Goal: Task Accomplishment & Management: Use online tool/utility

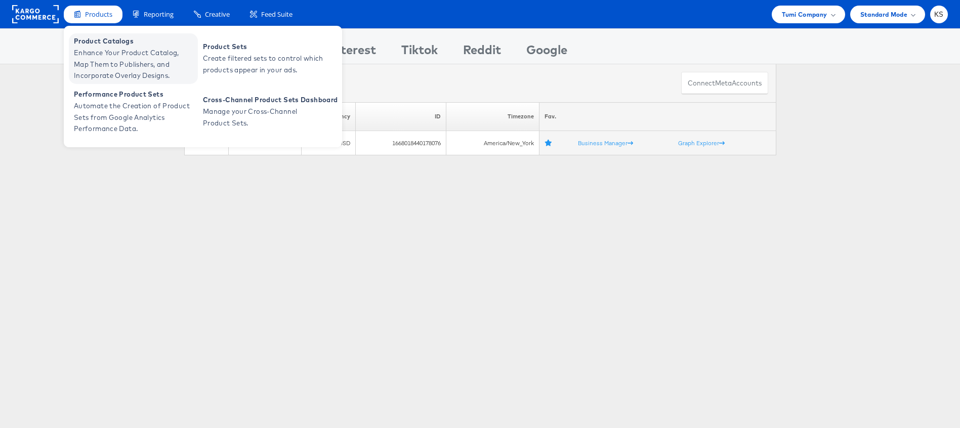
click at [93, 58] on span "Enhance Your Product Catalog, Map Them to Publishers, and Incorporate Overlay D…" at bounding box center [134, 64] width 121 height 34
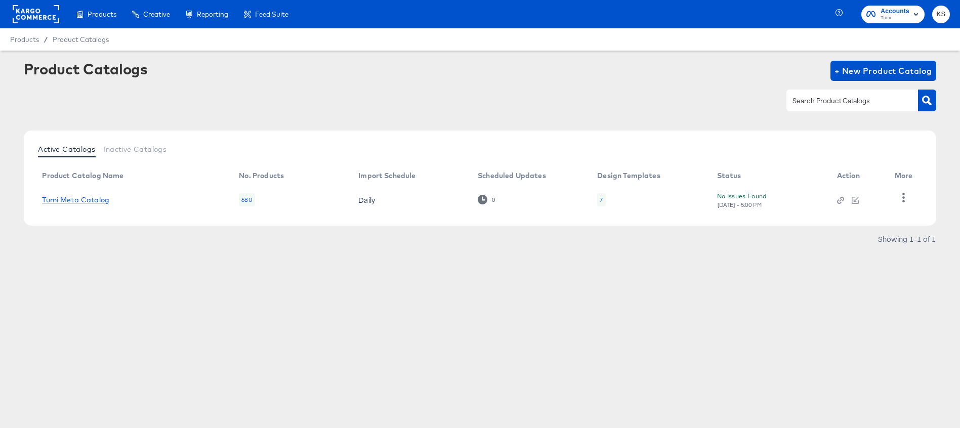
click at [90, 198] on link "Tumi Meta Catalog" at bounding box center [75, 200] width 67 height 8
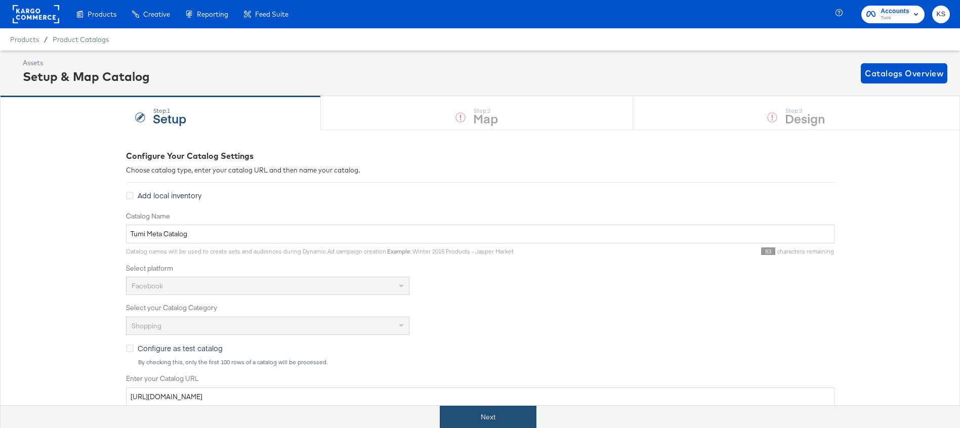
click at [458, 417] on button "Next" at bounding box center [488, 417] width 97 height 23
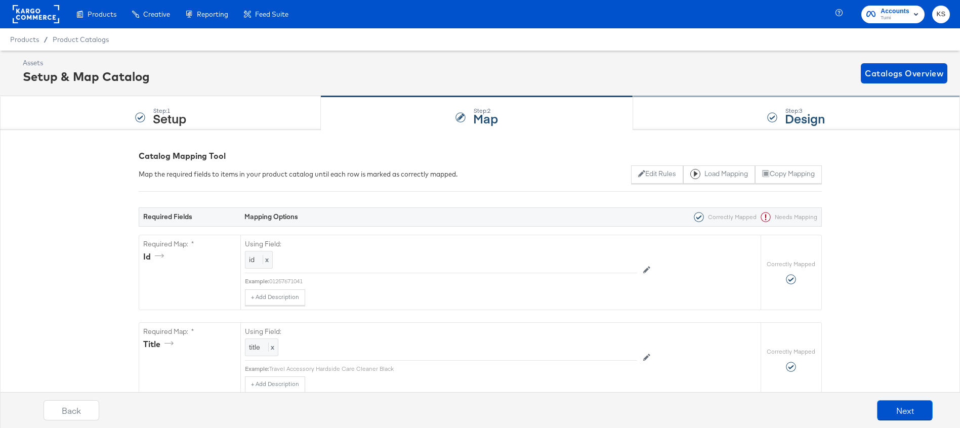
click at [681, 100] on div "Step: 3 Design" at bounding box center [796, 113] width 327 height 33
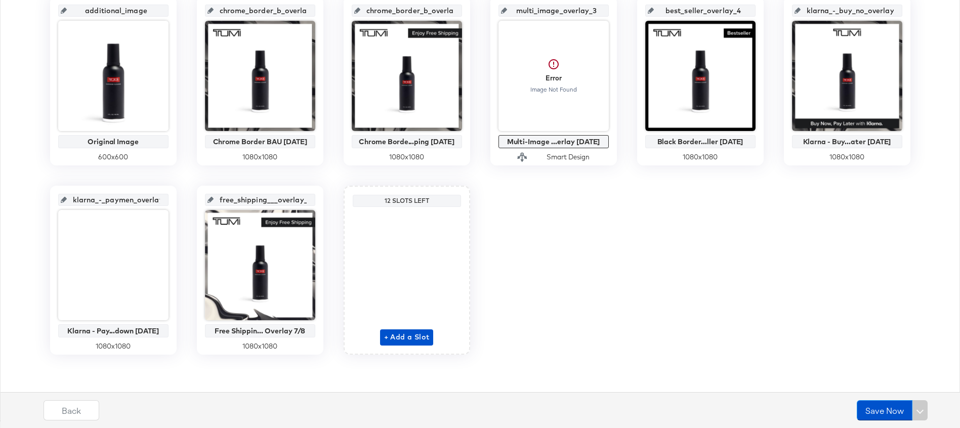
scroll to position [157, 0]
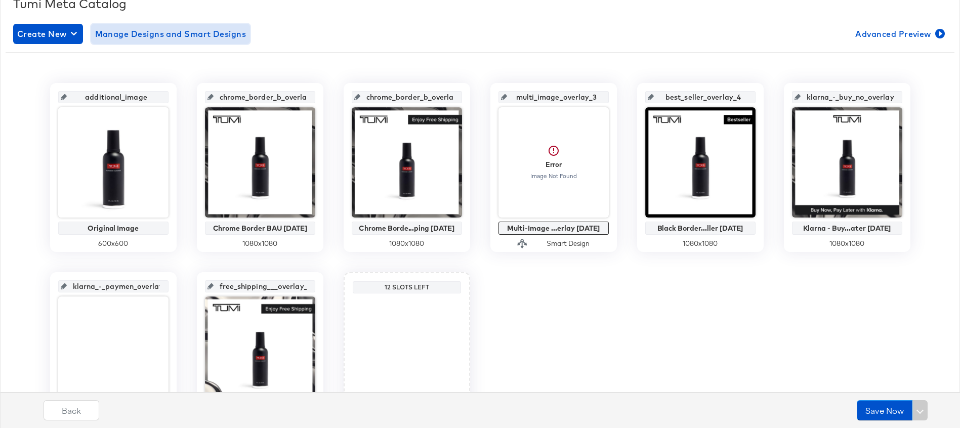
click at [220, 34] on span "Manage Designs and Smart Designs" at bounding box center [170, 34] width 151 height 14
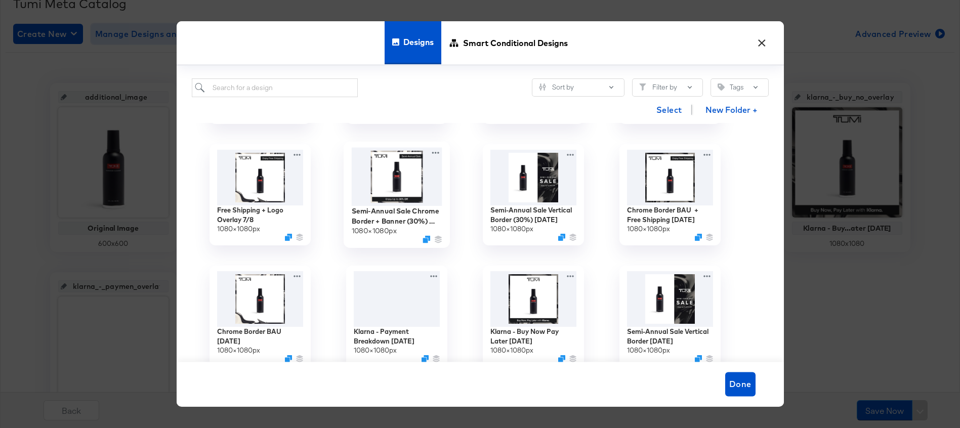
scroll to position [191, 0]
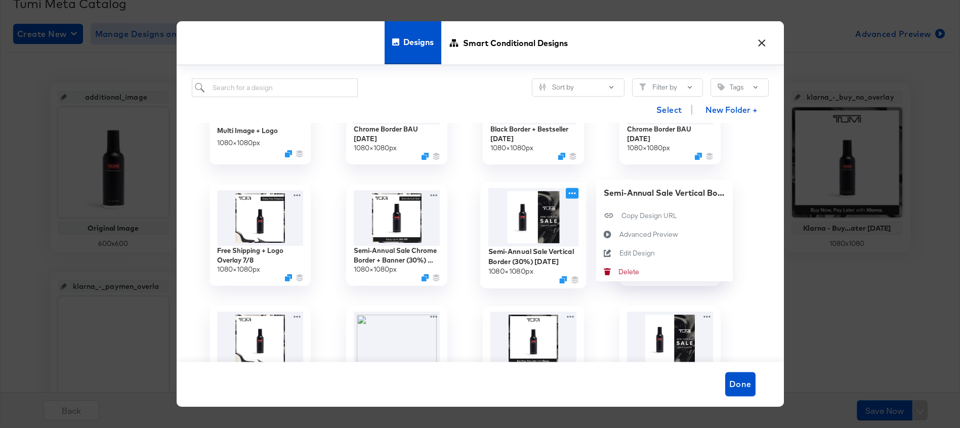
click at [571, 197] on icon at bounding box center [572, 193] width 13 height 11
click at [619, 235] on div "Advanced Preview Advanced Preview" at bounding box center [607, 234] width 23 height 19
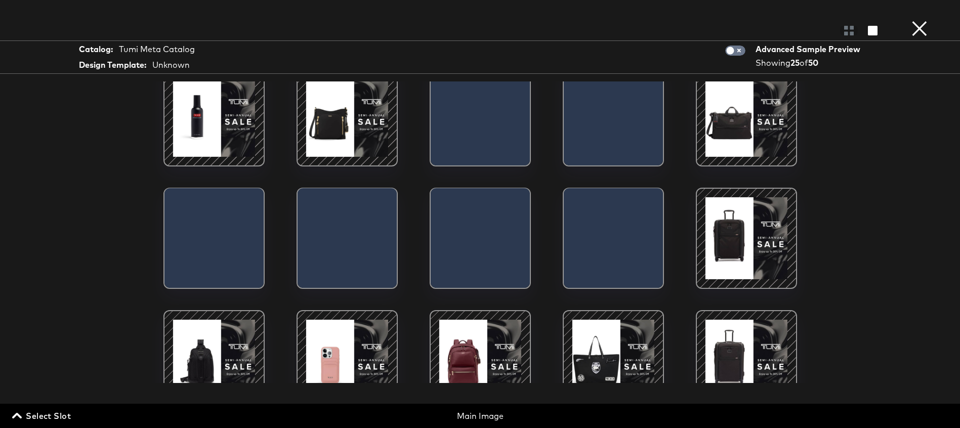
scroll to position [17, 0]
click at [483, 335] on div at bounding box center [480, 360] width 86 height 86
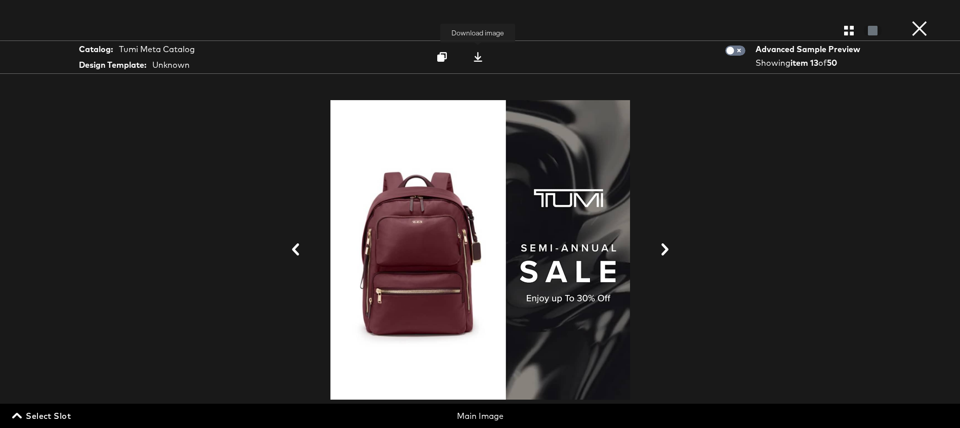
click at [474, 52] on icon at bounding box center [478, 57] width 10 height 10
click at [749, 272] on div at bounding box center [480, 250] width 759 height 327
click at [846, 33] on icon "button" at bounding box center [849, 31] width 10 height 10
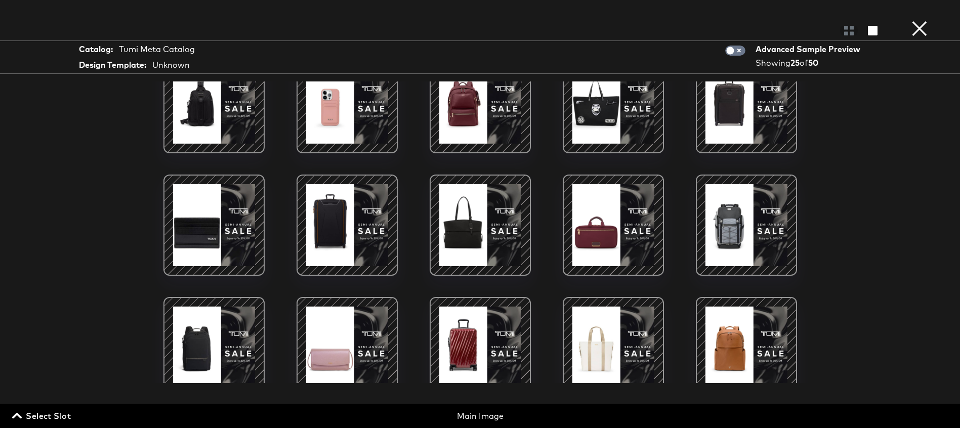
scroll to position [331, 0]
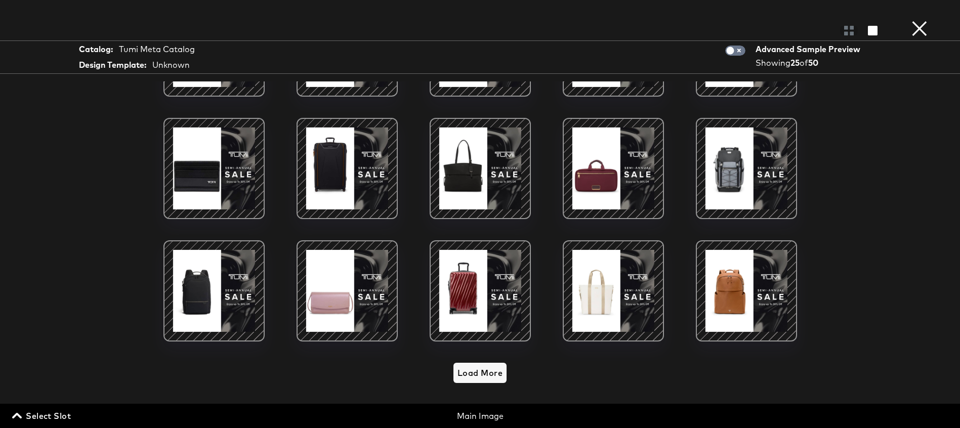
click at [736, 281] on div at bounding box center [747, 291] width 86 height 86
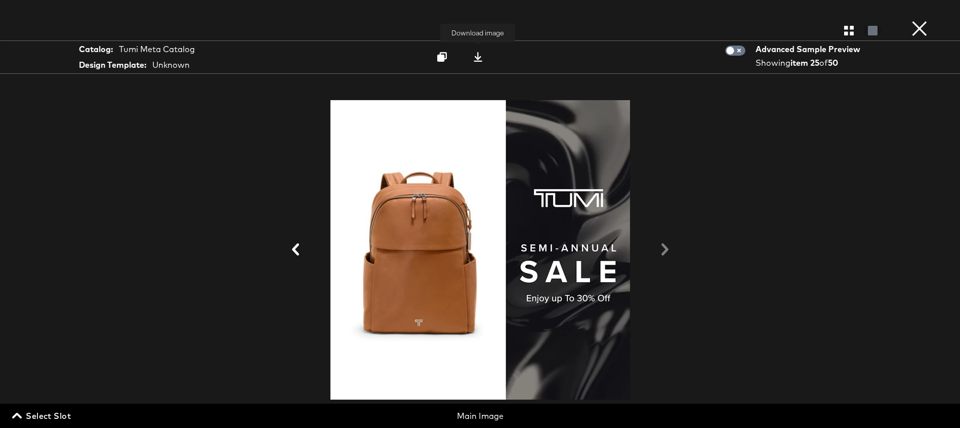
click at [483, 57] on div at bounding box center [478, 57] width 14 height 11
click at [922, 20] on button "×" at bounding box center [919, 10] width 20 height 20
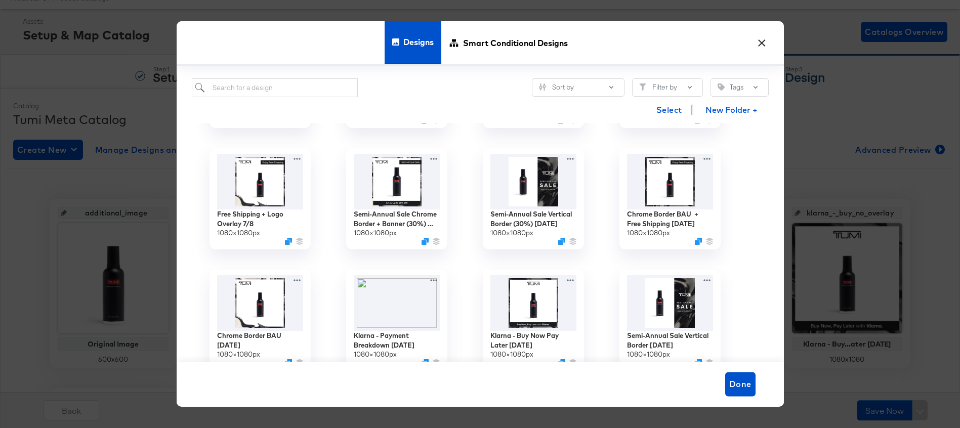
scroll to position [236, 0]
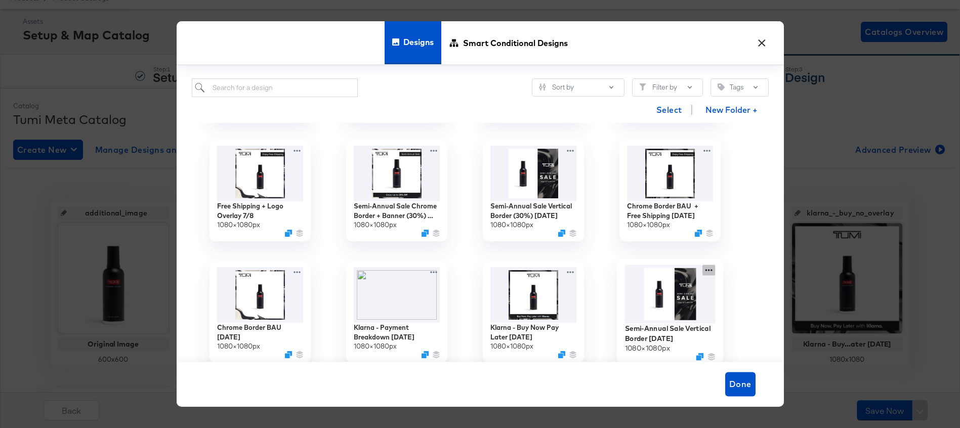
click at [708, 269] on div "Semi-Annual Sale Vertical Border 5.23.25 1080 × 1080 px" at bounding box center [670, 312] width 137 height 121
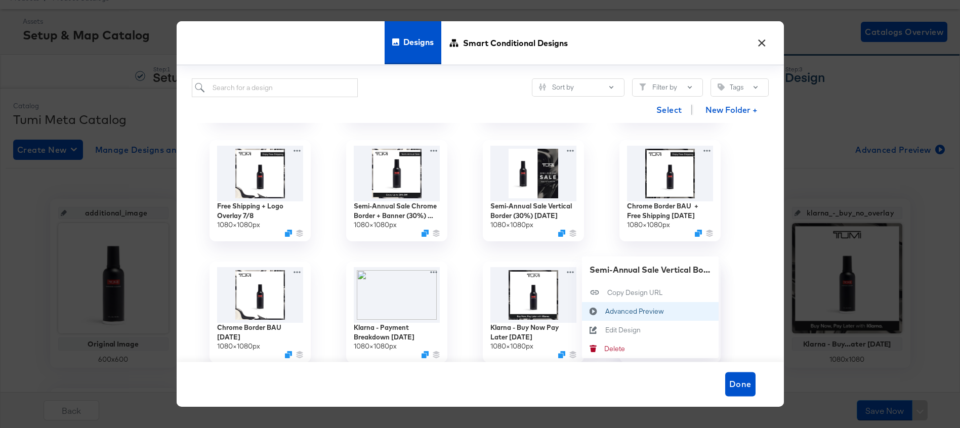
click at [657, 304] on button "Advanced Preview Advanced Preview" at bounding box center [650, 311] width 137 height 19
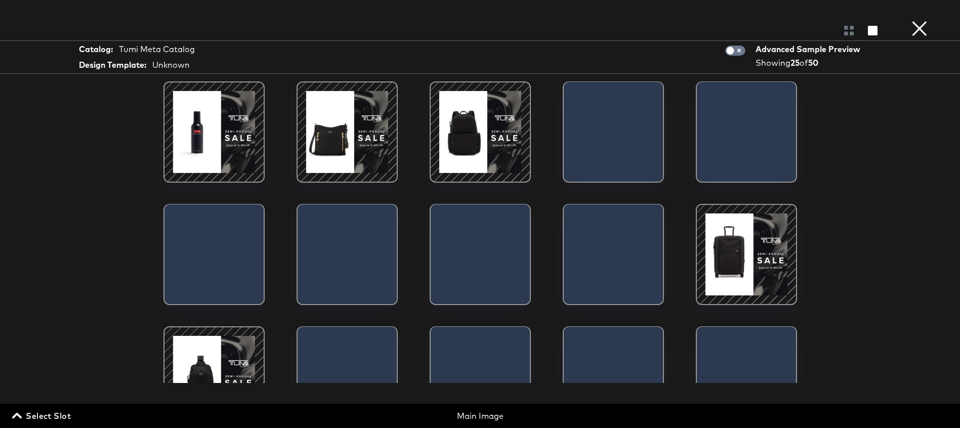
click at [919, 20] on button "×" at bounding box center [919, 10] width 20 height 20
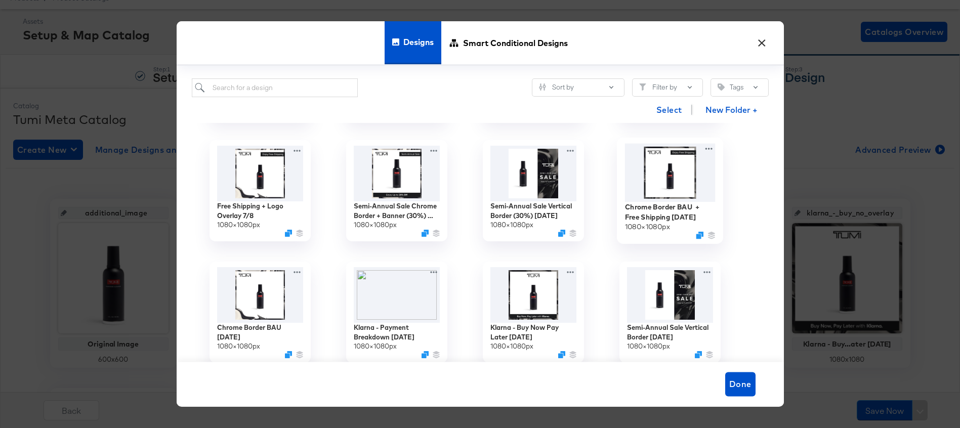
scroll to position [225, 0]
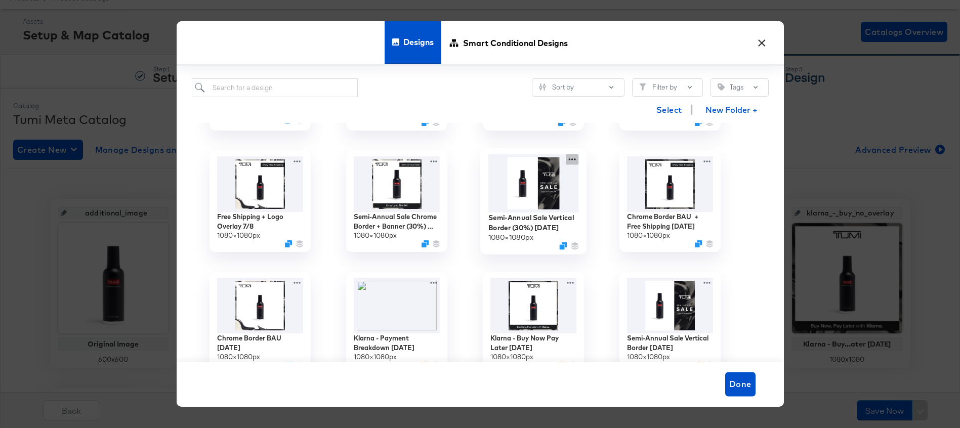
click at [574, 158] on icon at bounding box center [572, 159] width 13 height 11
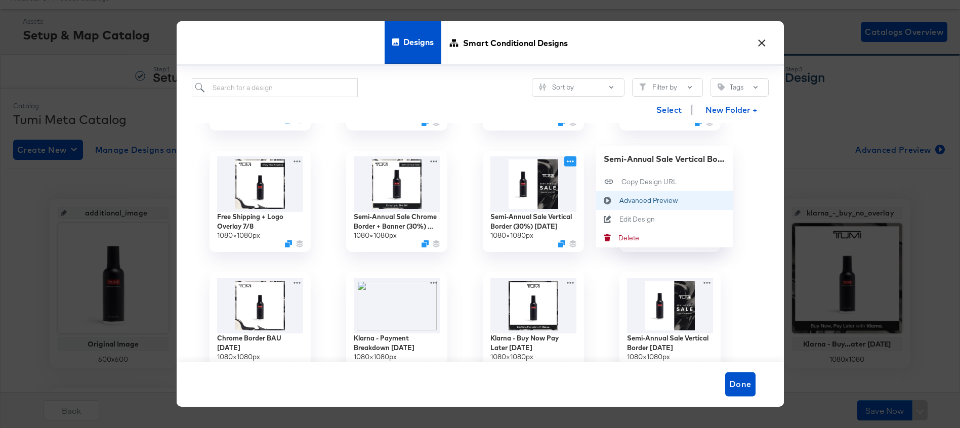
click at [619, 200] on div "Advanced Preview Advanced Preview" at bounding box center [619, 200] width 0 height 0
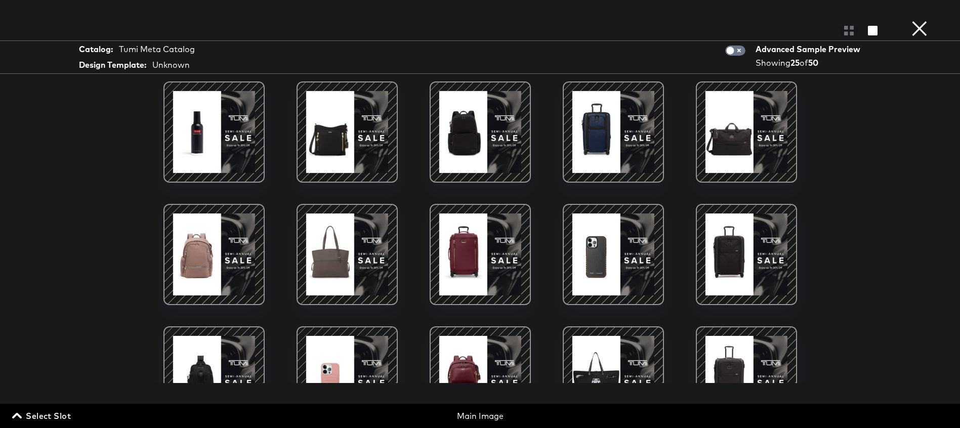
scroll to position [331, 0]
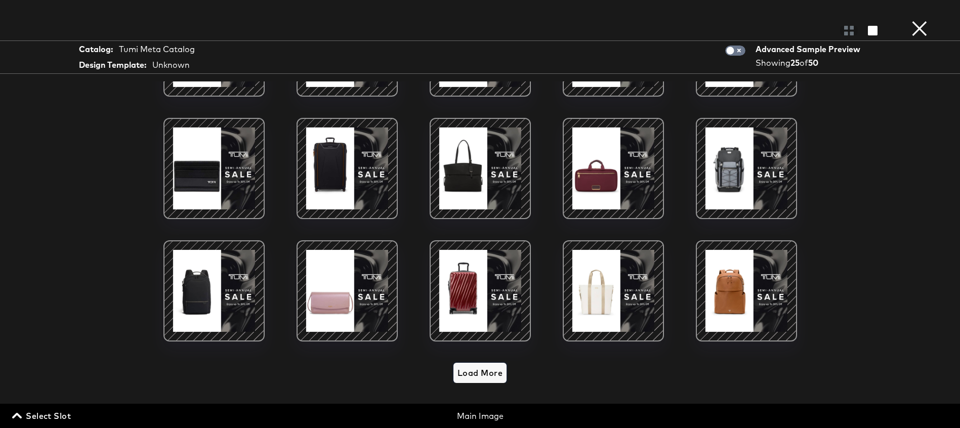
click at [476, 381] on button "Load More" at bounding box center [479, 373] width 53 height 20
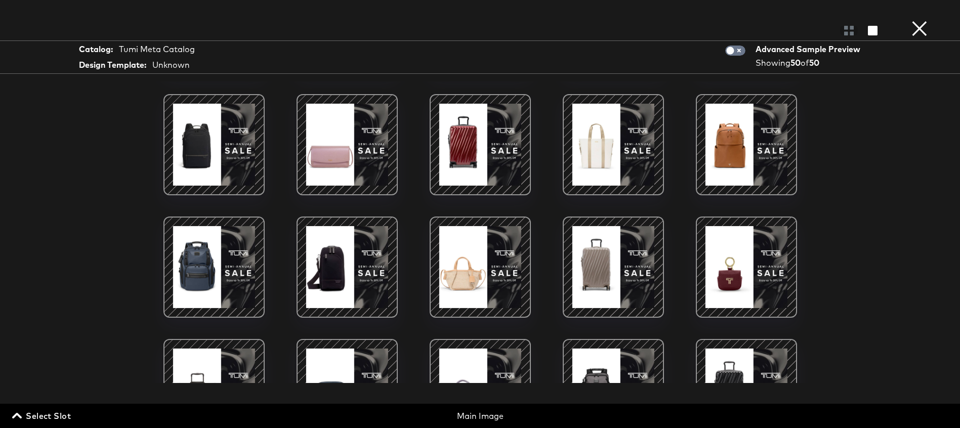
scroll to position [597, 0]
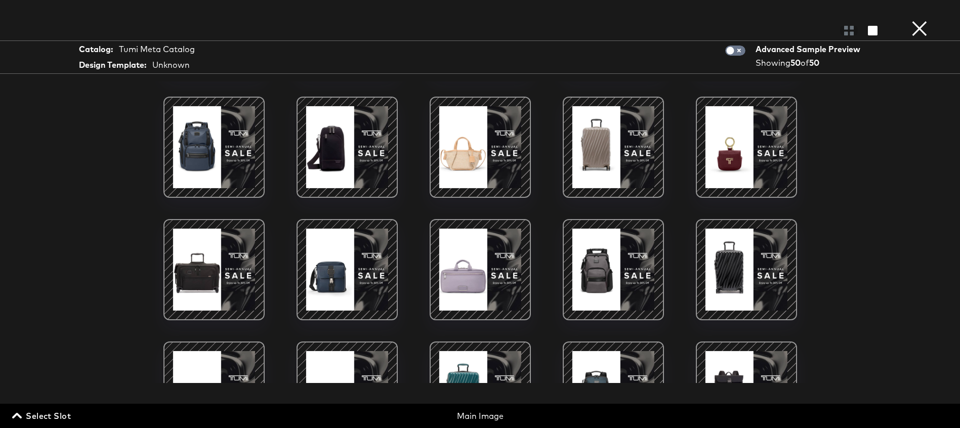
click at [198, 132] on div at bounding box center [214, 147] width 86 height 86
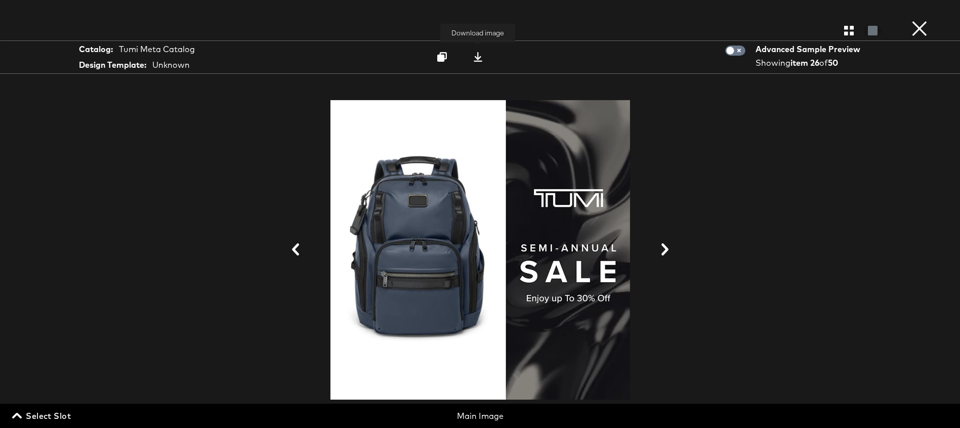
click at [476, 55] on icon at bounding box center [478, 57] width 10 height 10
click at [622, 210] on div at bounding box center [480, 250] width 304 height 312
click at [843, 29] on button "button" at bounding box center [849, 31] width 18 height 10
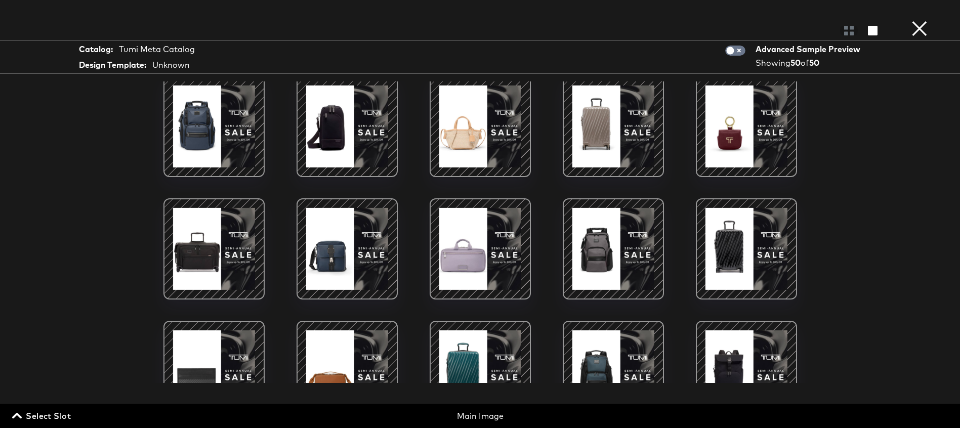
scroll to position [612, 0]
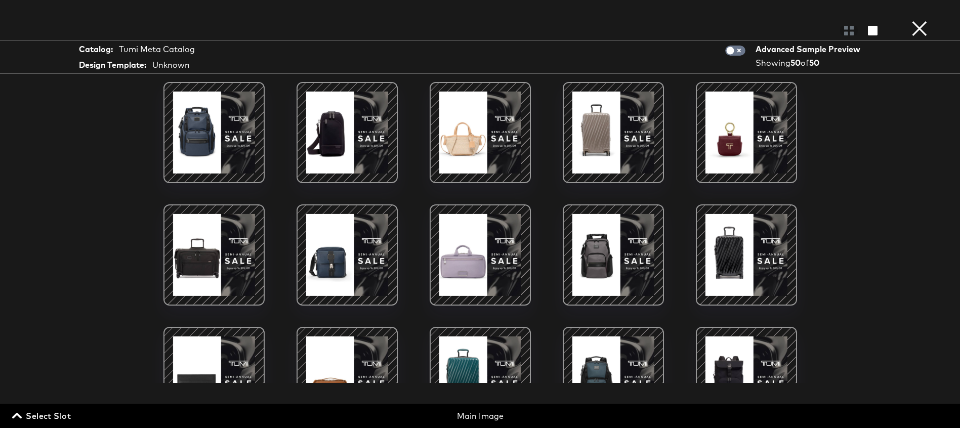
click at [729, 253] on div at bounding box center [747, 255] width 86 height 86
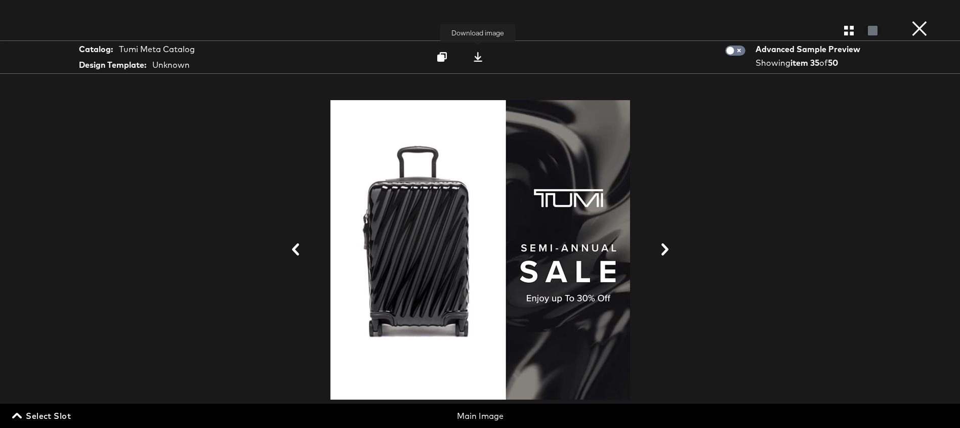
click at [475, 52] on icon at bounding box center [478, 57] width 10 height 10
click at [711, 123] on div at bounding box center [480, 250] width 759 height 327
click at [914, 20] on button "×" at bounding box center [919, 10] width 20 height 20
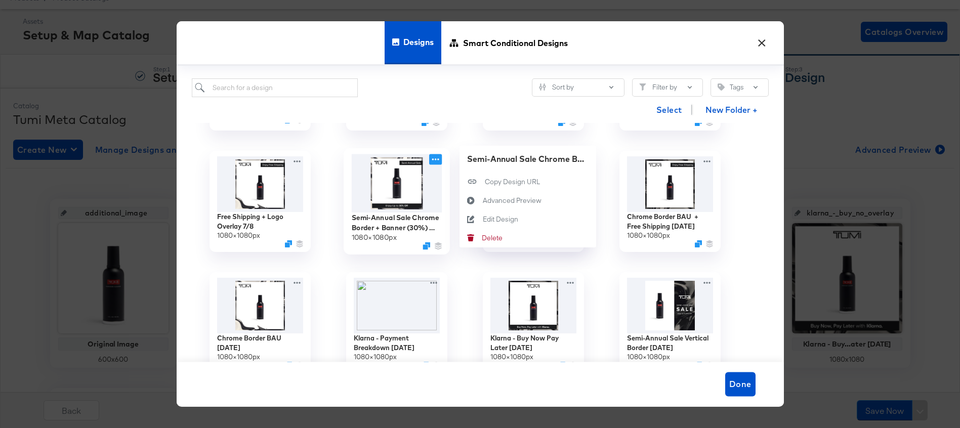
click at [435, 157] on icon at bounding box center [435, 159] width 13 height 11
click at [482, 200] on div "Advanced Preview Advanced Preview" at bounding box center [482, 200] width 0 height 0
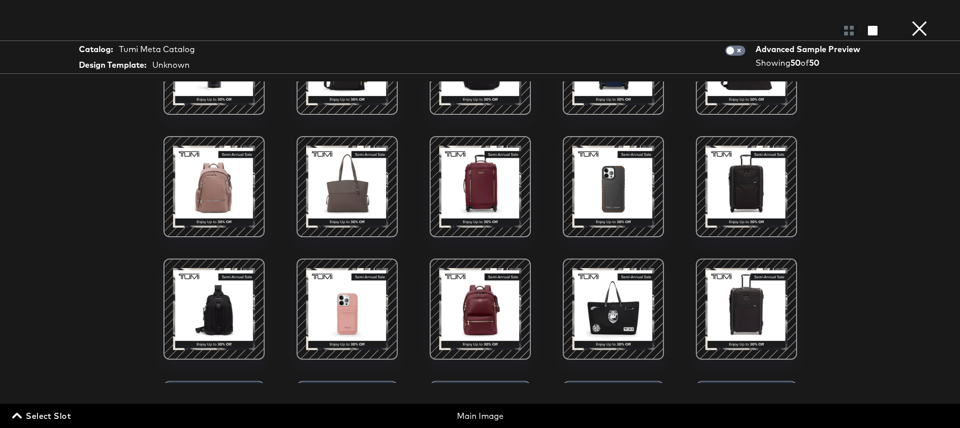
scroll to position [86, 0]
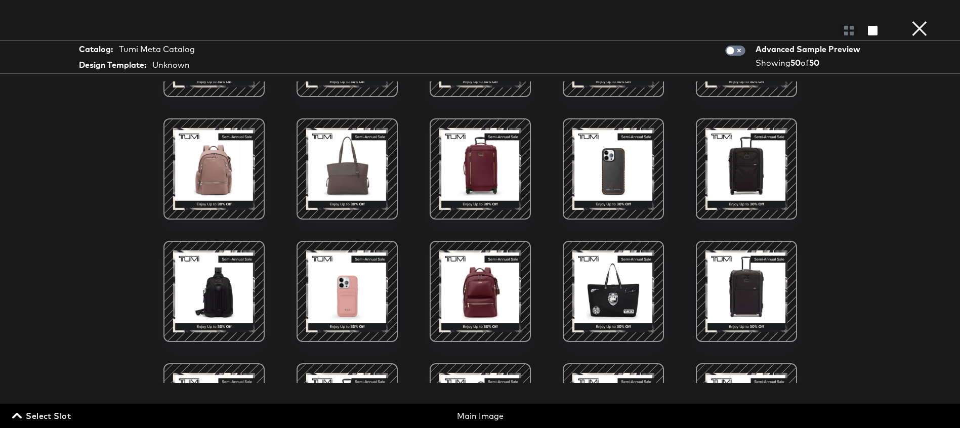
click at [485, 274] on div at bounding box center [480, 292] width 86 height 86
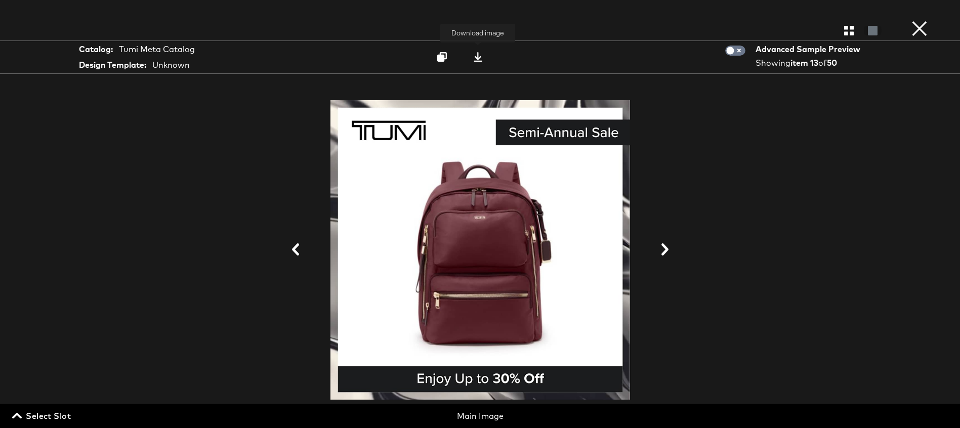
click at [482, 61] on icon at bounding box center [478, 57] width 10 height 10
click at [909, 33] on div "Gallery View" at bounding box center [480, 30] width 960 height 20
click at [852, 32] on icon "button" at bounding box center [849, 31] width 10 height 10
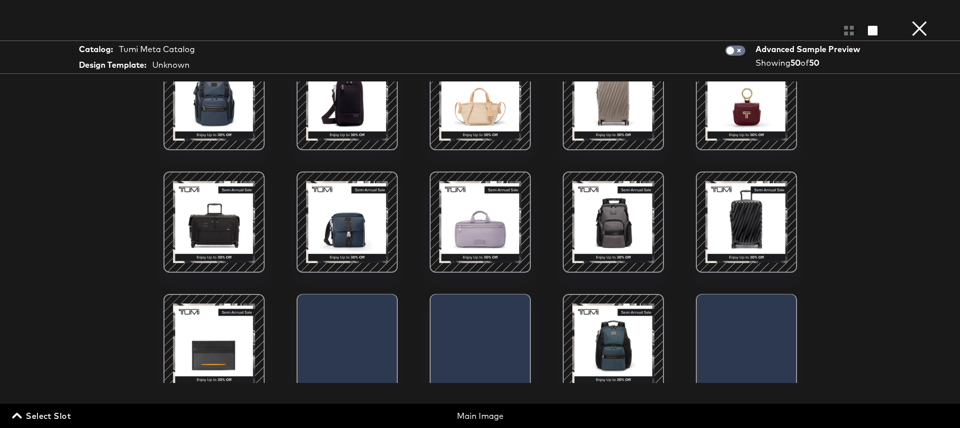
scroll to position [682, 0]
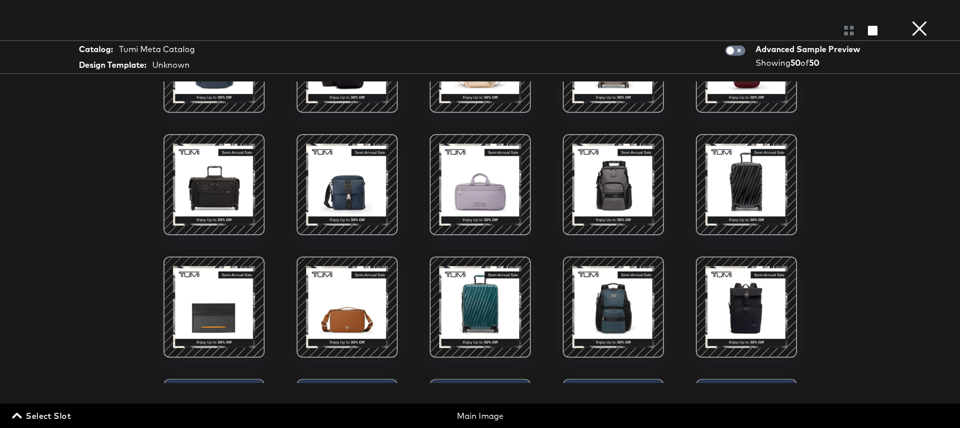
click at [226, 190] on div at bounding box center [214, 185] width 86 height 86
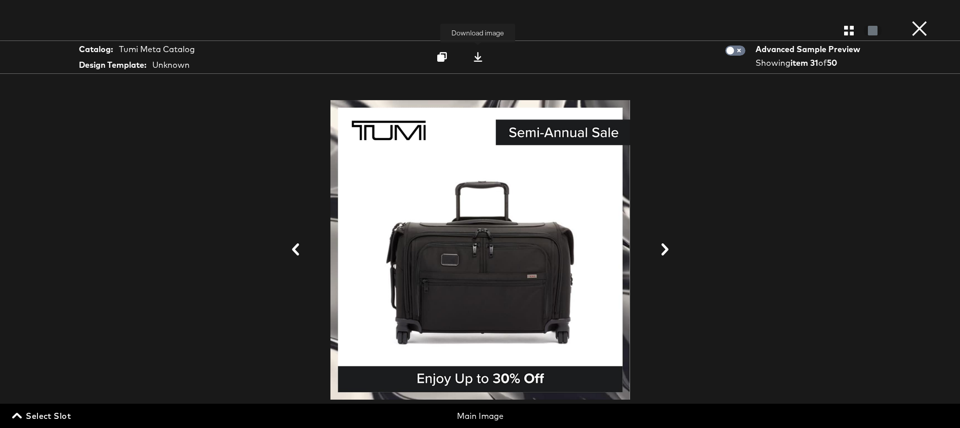
click at [474, 59] on icon at bounding box center [478, 57] width 10 height 10
click at [848, 31] on icon "button" at bounding box center [849, 31] width 10 height 10
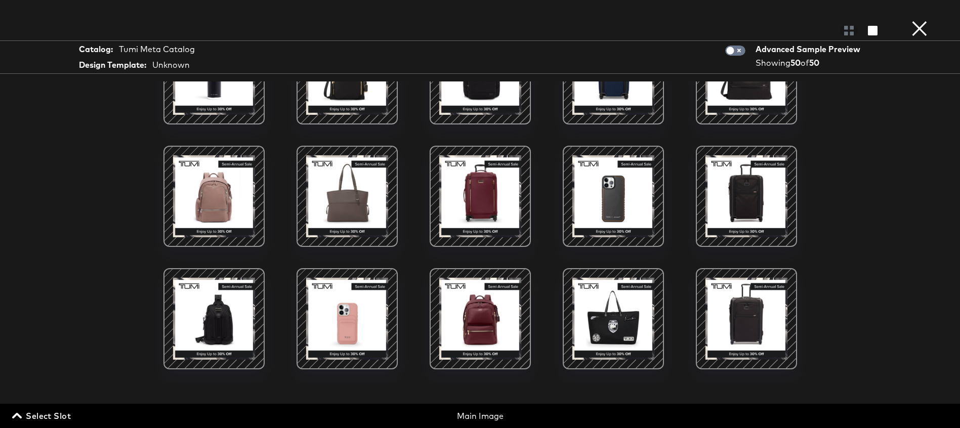
scroll to position [0, 0]
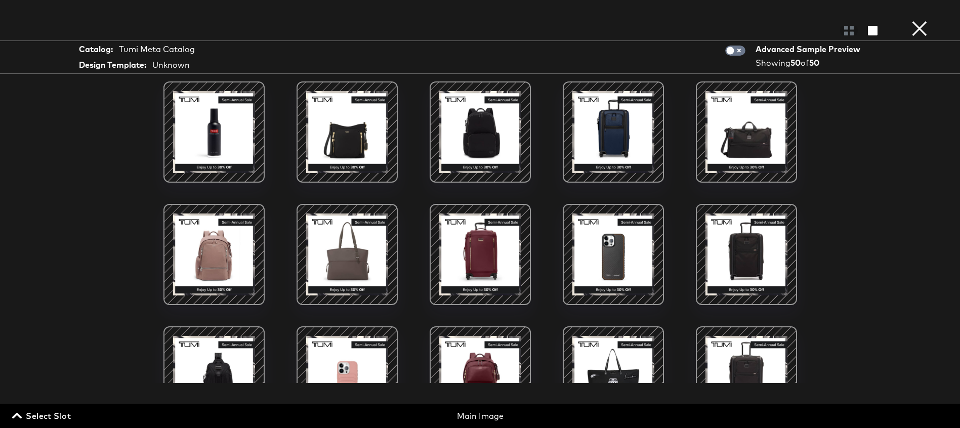
click at [369, 144] on div at bounding box center [347, 132] width 86 height 86
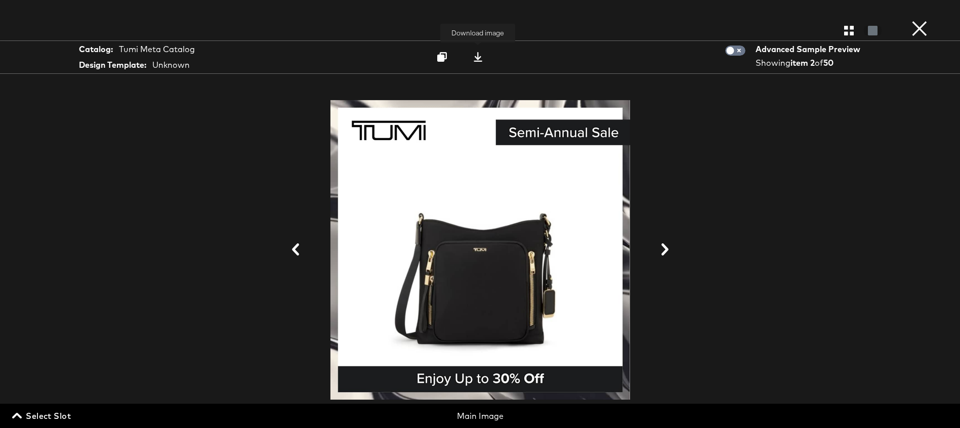
click at [475, 56] on icon at bounding box center [478, 57] width 10 height 10
click at [885, 38] on div "Gallery View" at bounding box center [480, 30] width 960 height 20
click at [849, 31] on icon "button" at bounding box center [849, 31] width 10 height 10
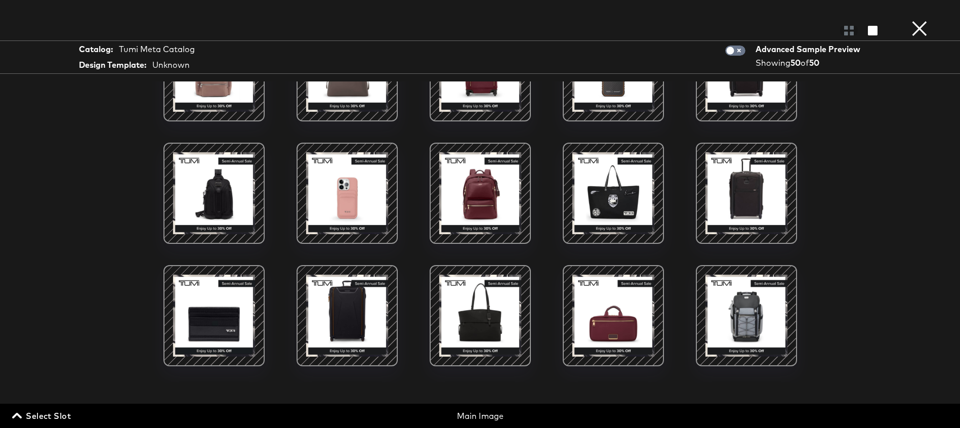
scroll to position [320, 0]
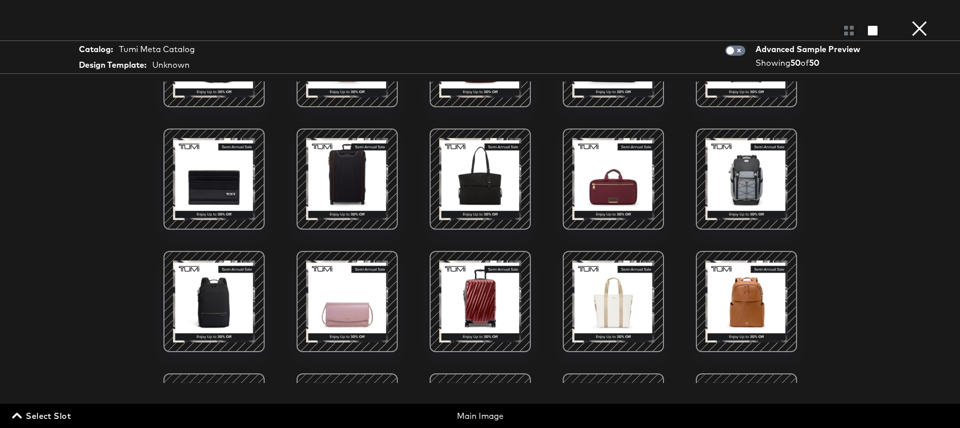
click at [602, 184] on div at bounding box center [613, 179] width 86 height 86
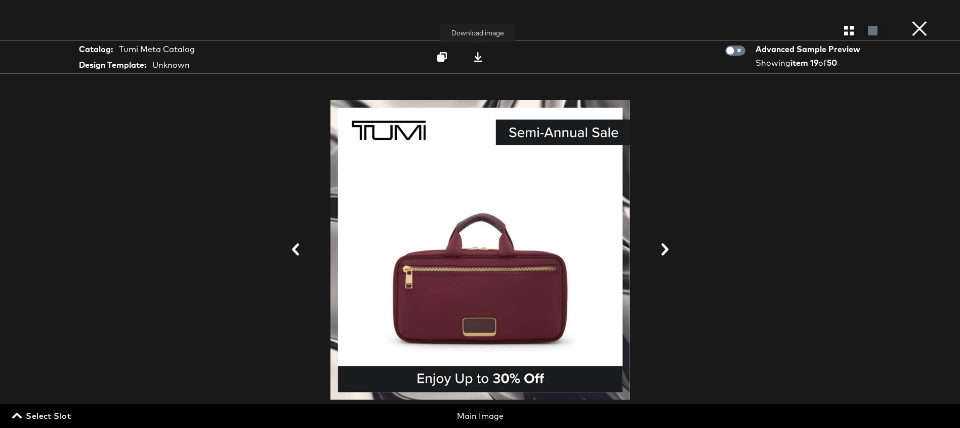
click at [475, 54] on icon at bounding box center [478, 57] width 10 height 10
click at [923, 20] on button "×" at bounding box center [919, 10] width 20 height 20
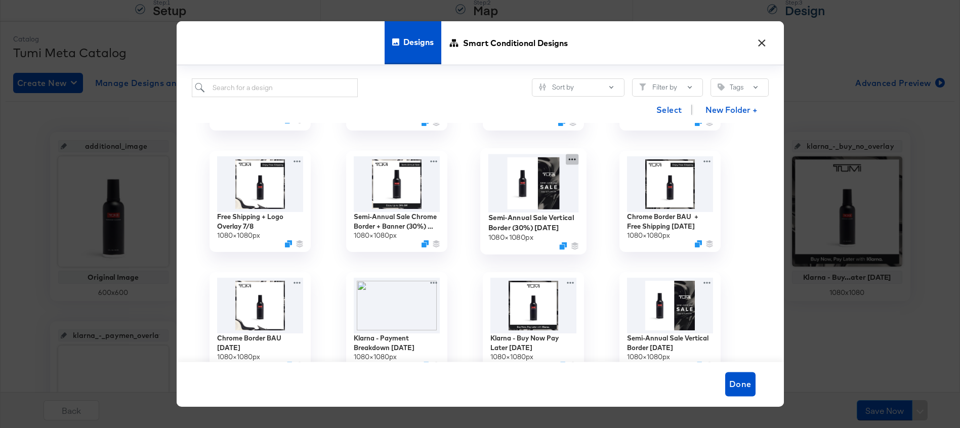
click at [575, 163] on icon at bounding box center [572, 159] width 13 height 11
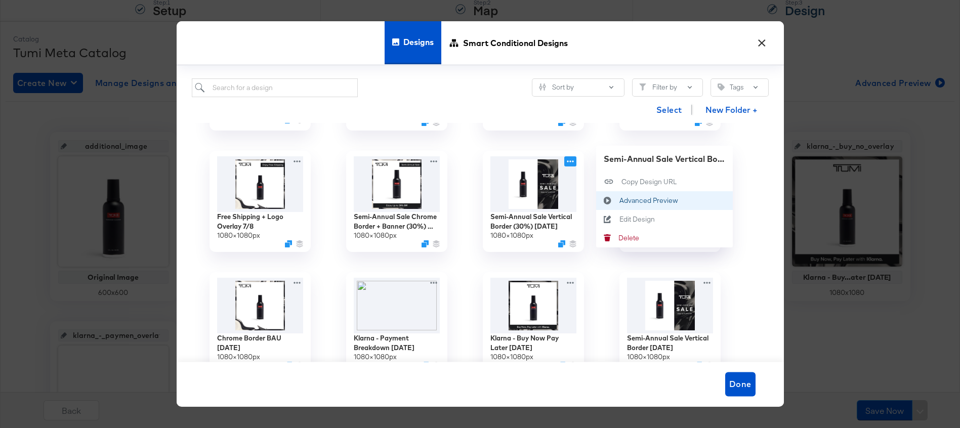
click at [638, 208] on button "Advanced Preview Advanced Preview" at bounding box center [664, 200] width 137 height 19
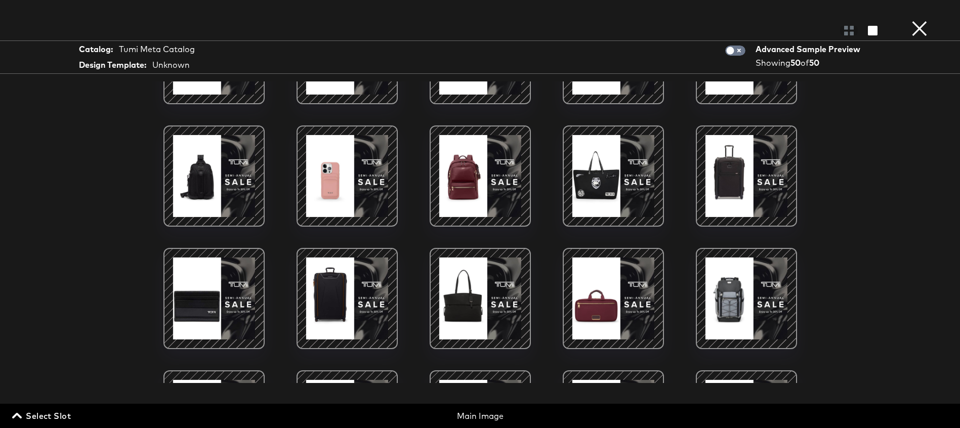
scroll to position [201, 0]
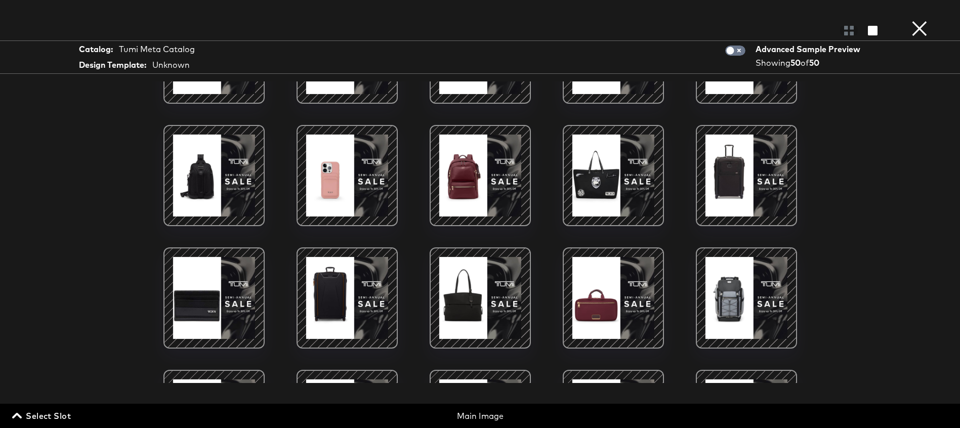
click at [749, 161] on div at bounding box center [747, 176] width 86 height 86
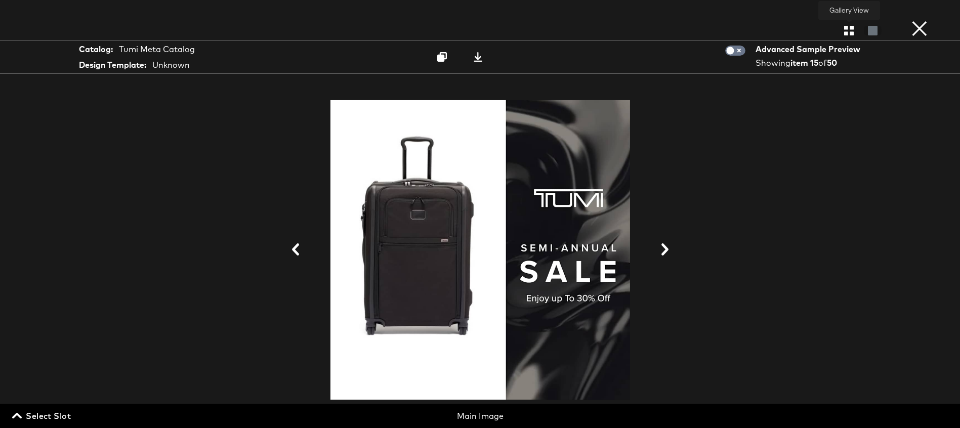
click at [849, 30] on icon "button" at bounding box center [849, 31] width 10 height 10
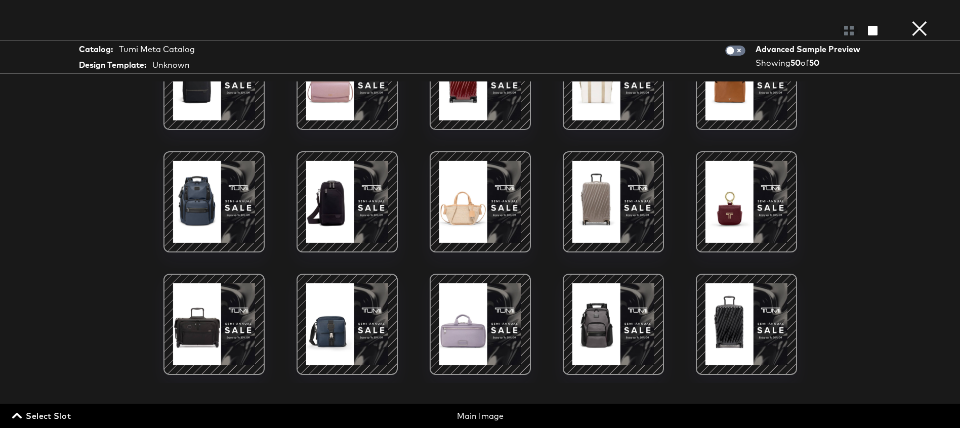
scroll to position [576, 0]
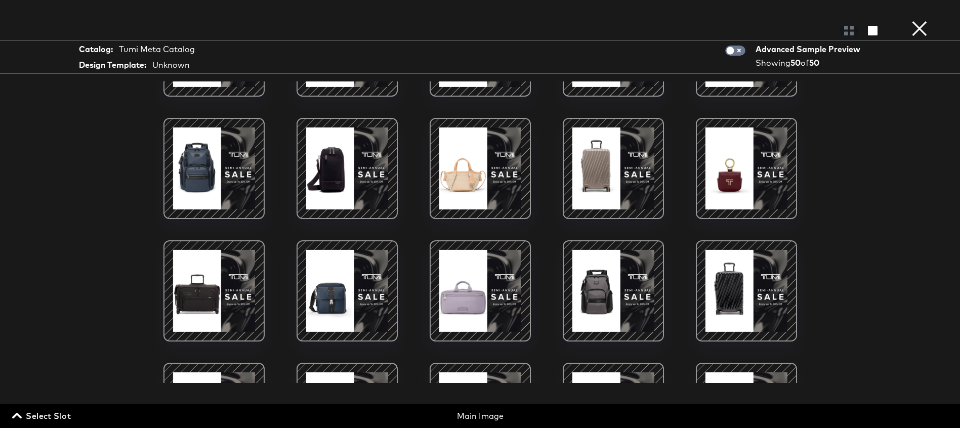
click at [616, 160] on div at bounding box center [613, 169] width 86 height 86
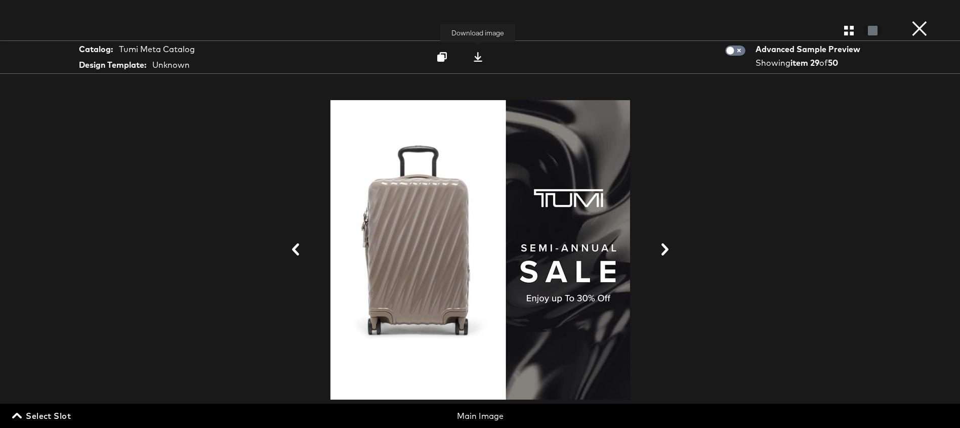
click at [477, 56] on icon at bounding box center [478, 57] width 10 height 10
click at [920, 20] on button "×" at bounding box center [919, 10] width 20 height 20
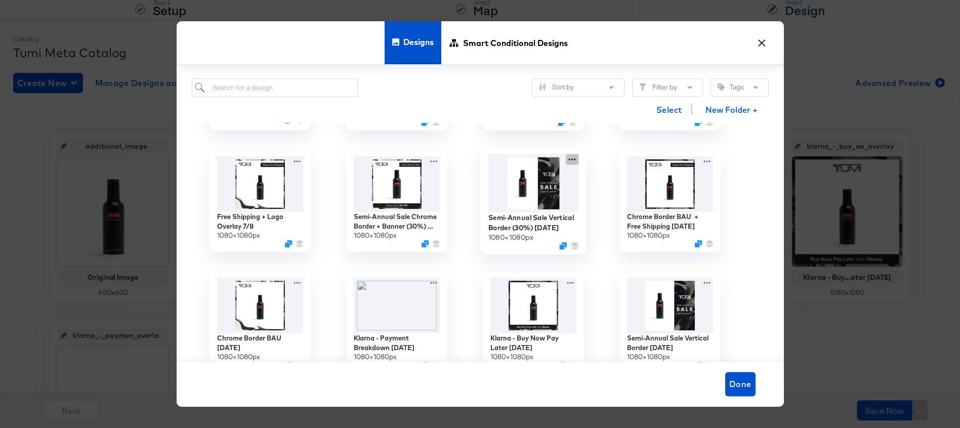
click at [571, 159] on icon at bounding box center [572, 159] width 13 height 11
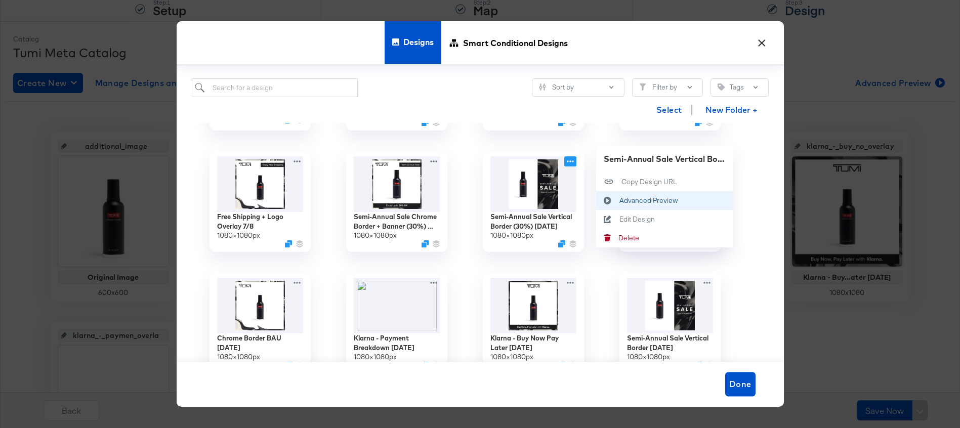
click at [619, 200] on div "Advanced Preview Advanced Preview" at bounding box center [619, 200] width 0 height 0
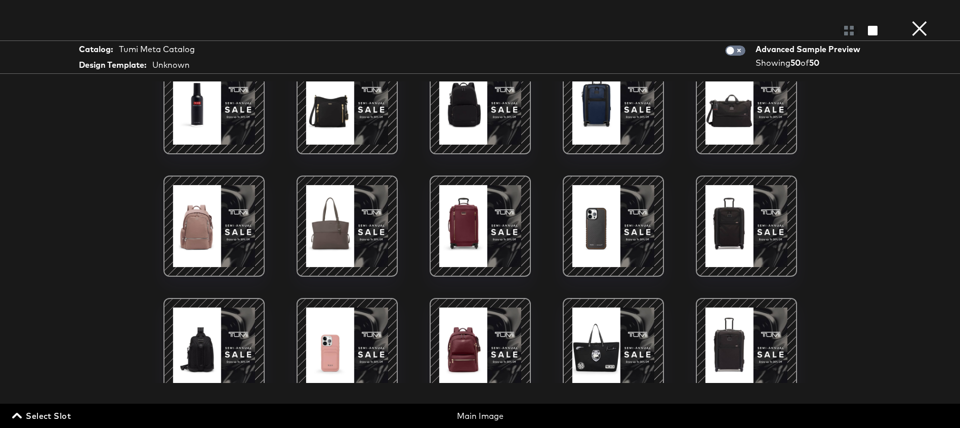
scroll to position [0, 0]
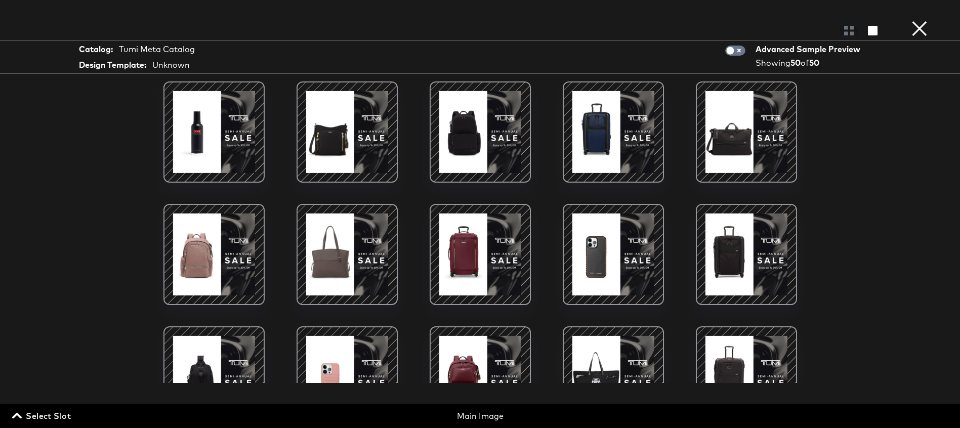
click at [605, 144] on div at bounding box center [613, 132] width 86 height 86
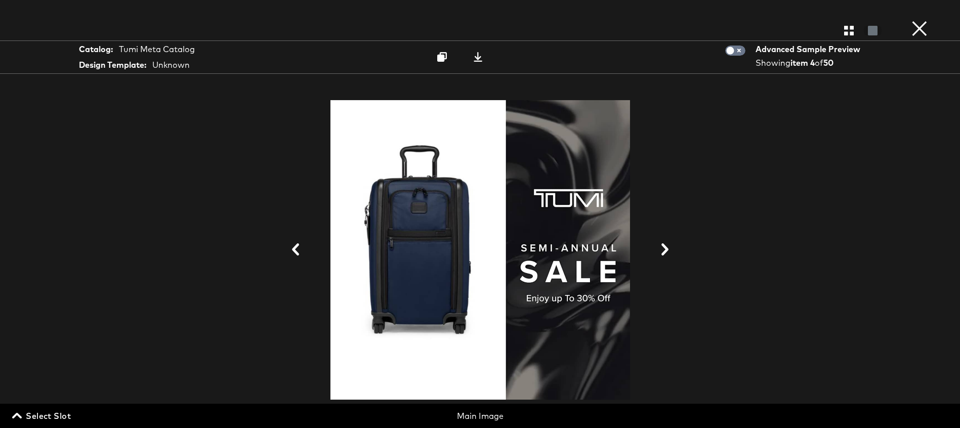
click at [927, 20] on button "×" at bounding box center [919, 10] width 20 height 20
